Goal: Entertainment & Leisure: Consume media (video, audio)

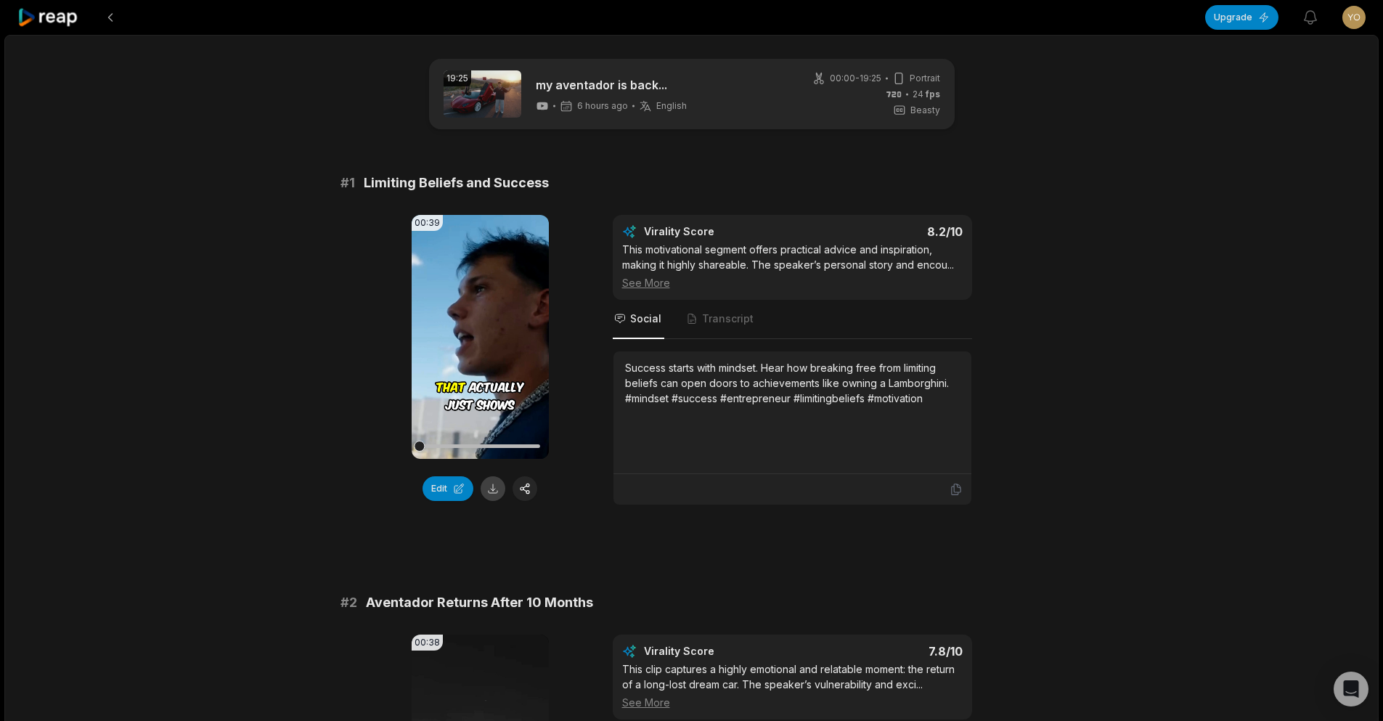
click at [488, 492] on button at bounding box center [492, 488] width 25 height 25
click at [497, 322] on video "Your browser does not support mp4 format." at bounding box center [480, 337] width 137 height 244
click at [472, 332] on icon at bounding box center [479, 336] width 17 height 17
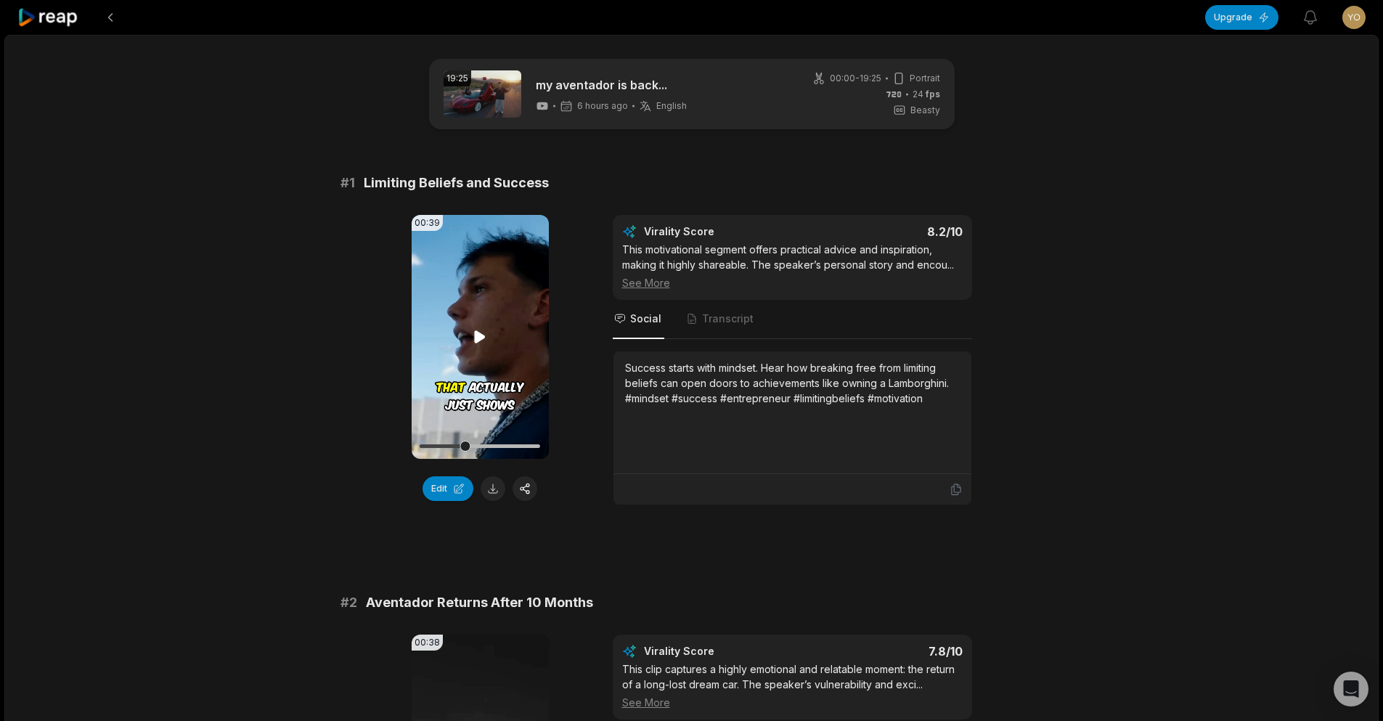
click at [472, 332] on icon at bounding box center [479, 336] width 17 height 17
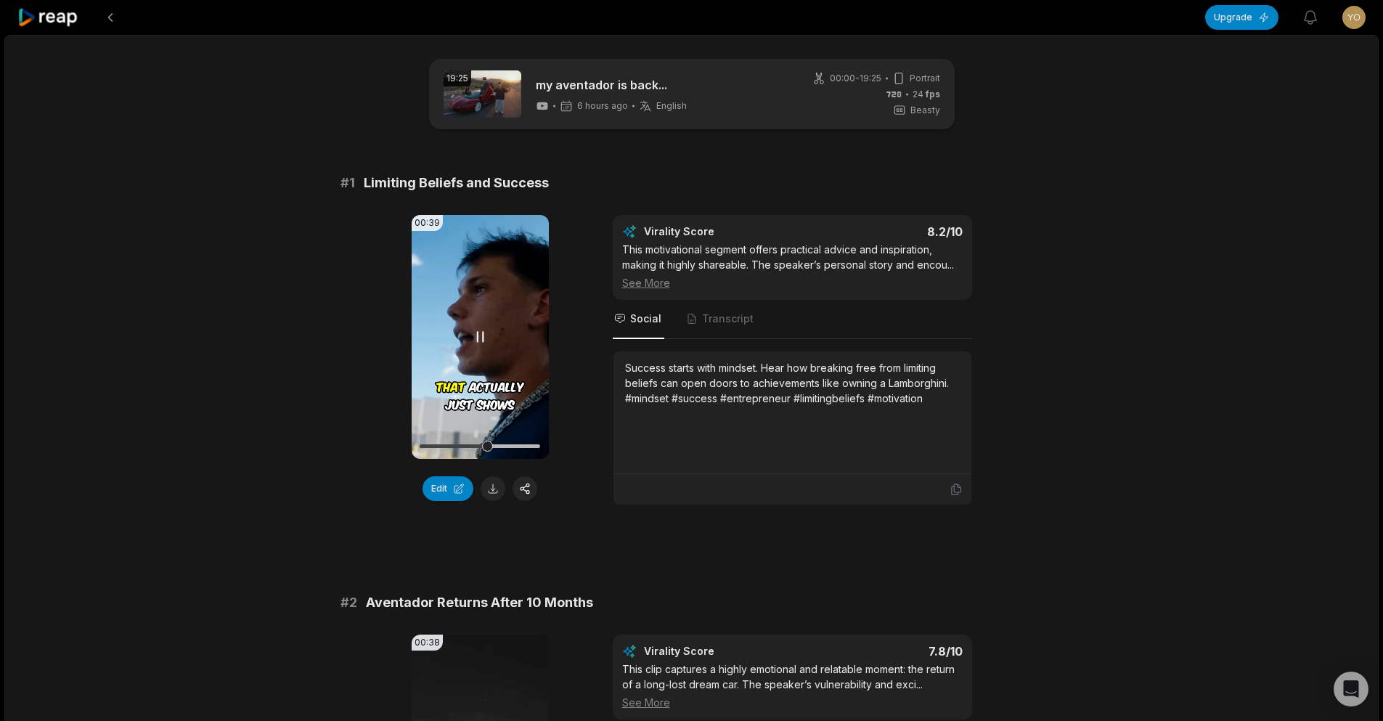
click at [472, 332] on icon at bounding box center [479, 336] width 17 height 17
